Goal: Find contact information: Find contact information

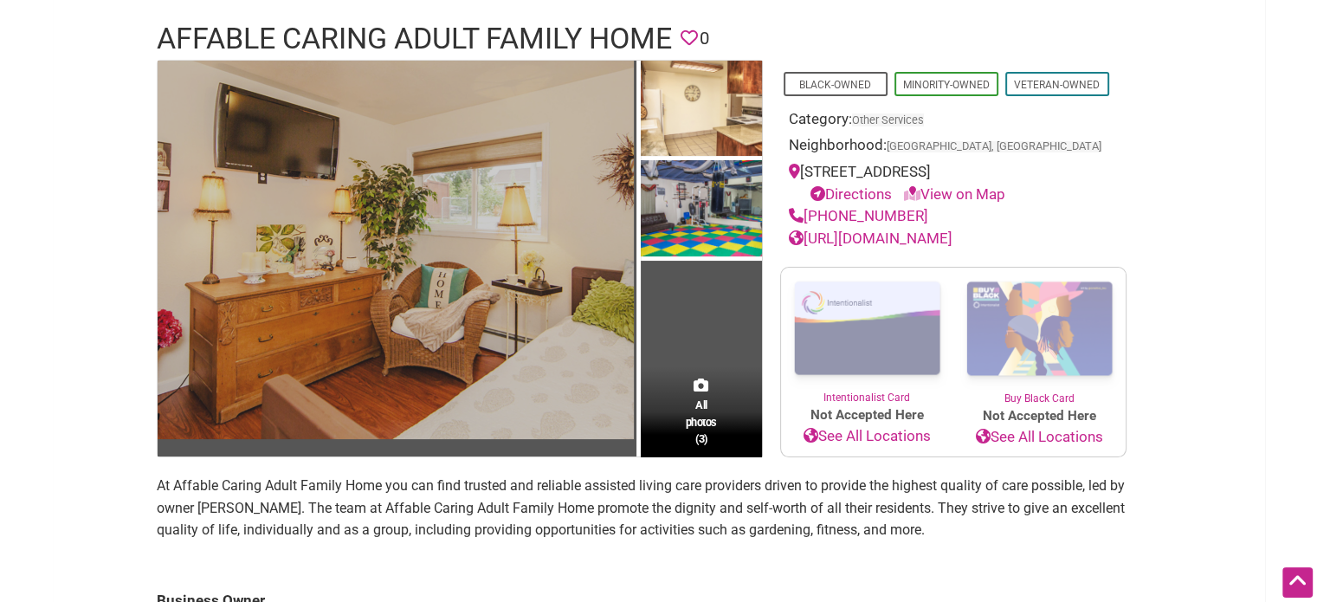
scroll to position [87, 0]
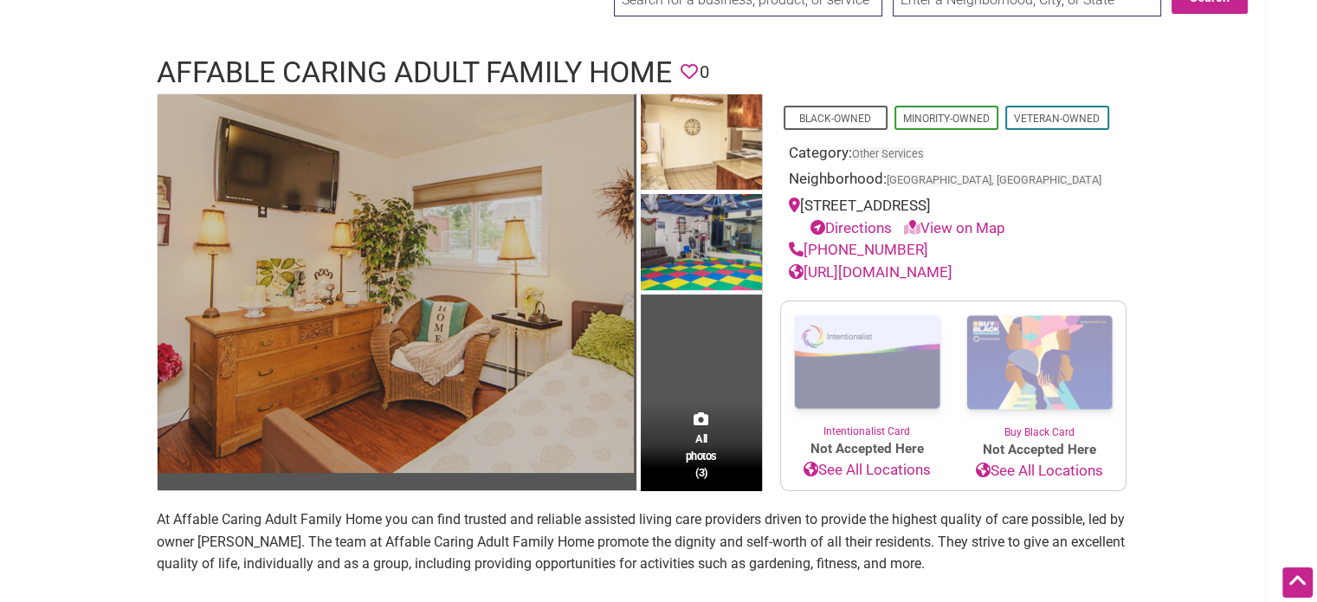
click at [509, 258] on img at bounding box center [396, 283] width 476 height 378
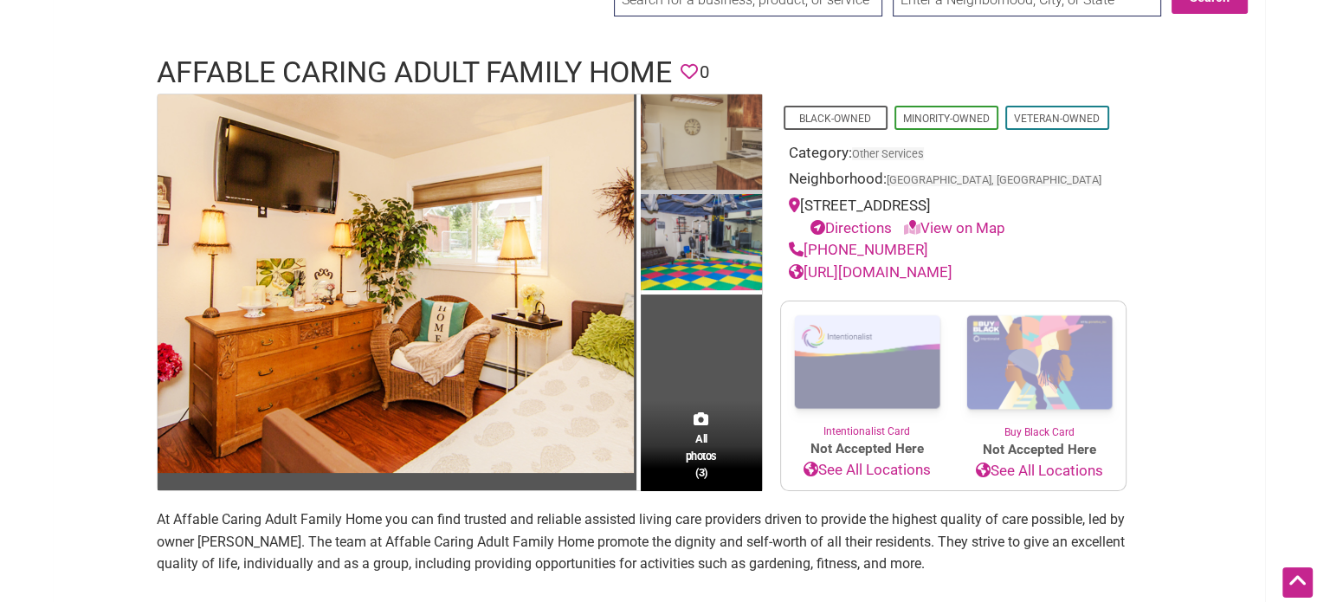
click at [724, 163] on img at bounding box center [701, 144] width 121 height 100
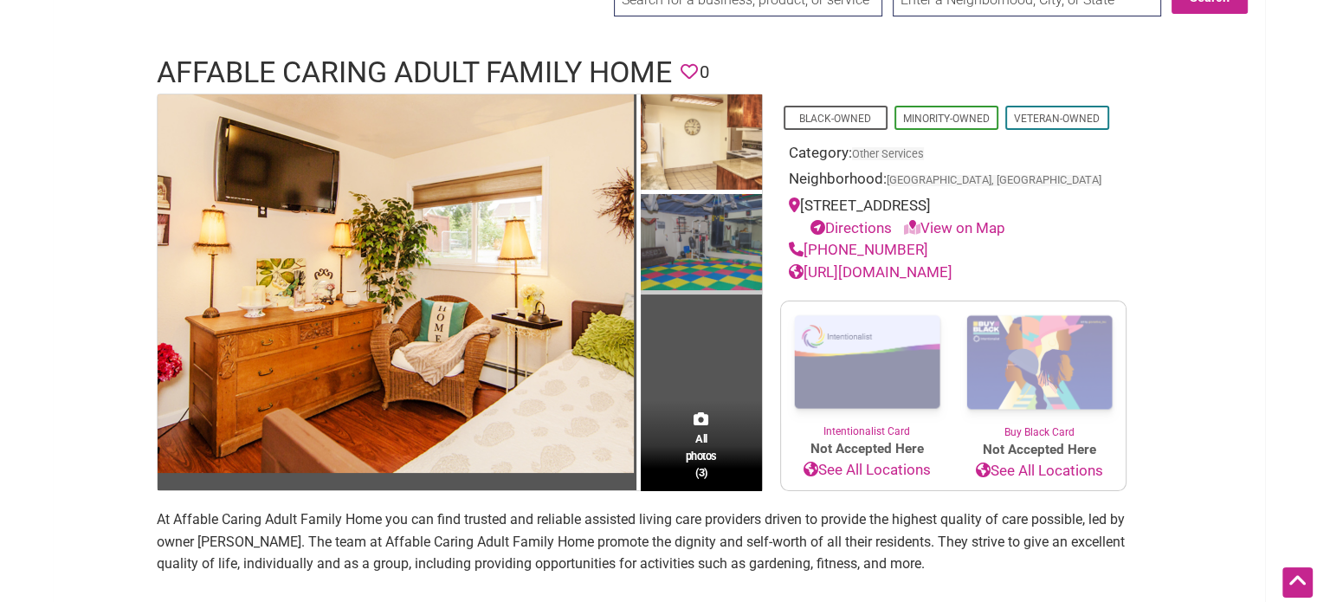
click at [724, 266] on img at bounding box center [701, 244] width 121 height 100
click at [706, 447] on span "All photos (3)" at bounding box center [701, 454] width 31 height 49
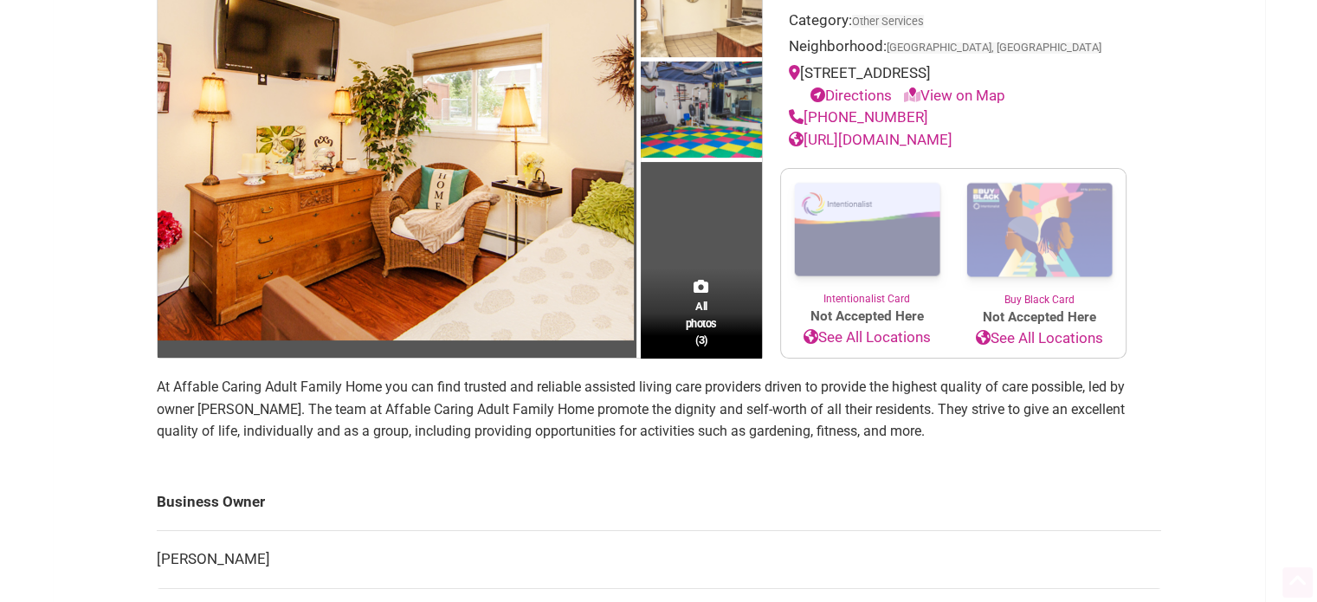
scroll to position [260, 0]
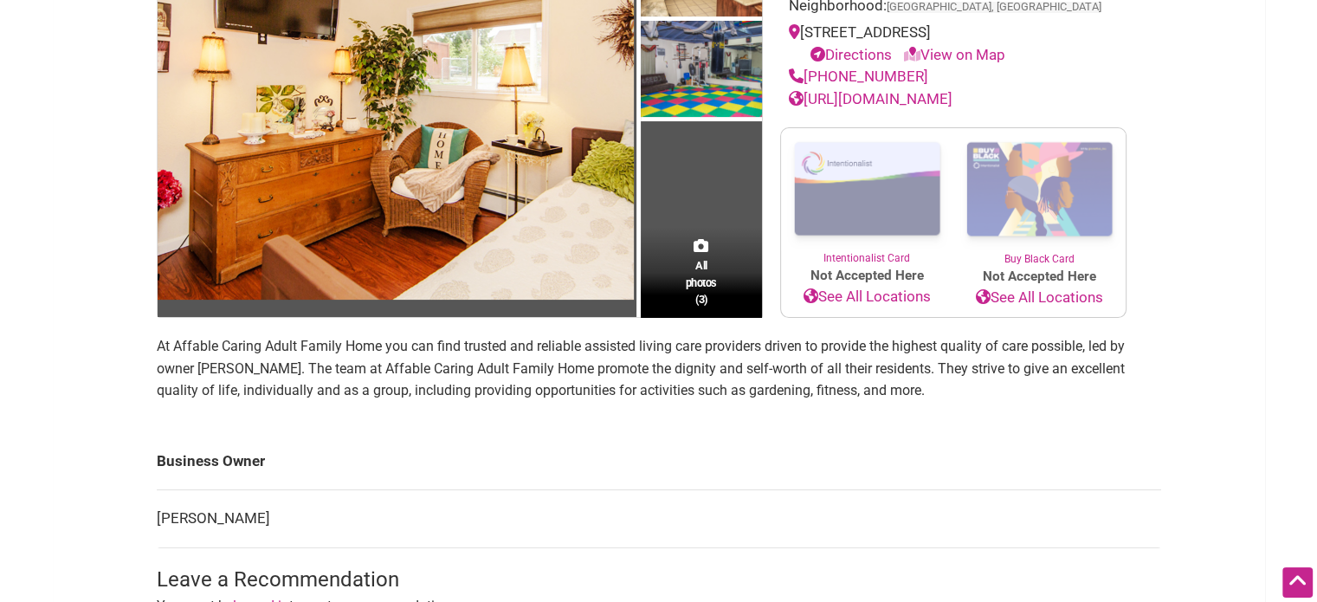
click at [901, 101] on link "[URL][DOMAIN_NAME]" at bounding box center [871, 98] width 164 height 17
